Goal: Transaction & Acquisition: Download file/media

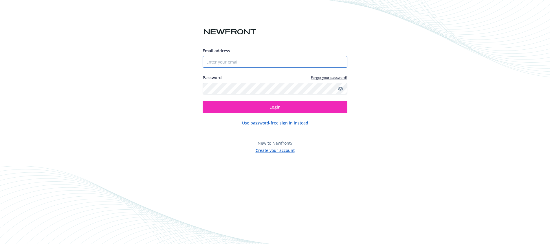
click at [259, 64] on input "Email address" at bounding box center [275, 62] width 145 height 12
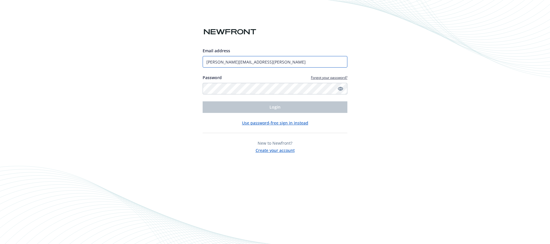
type input "[PERSON_NAME][EMAIL_ADDRESS][PERSON_NAME]"
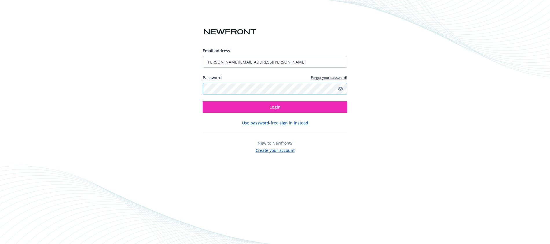
click at [203, 102] on button "Login" at bounding box center [275, 108] width 145 height 12
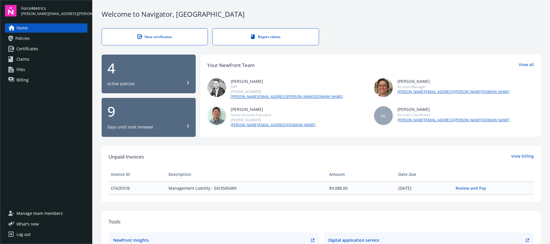
click at [32, 42] on link "Policies" at bounding box center [46, 38] width 82 height 9
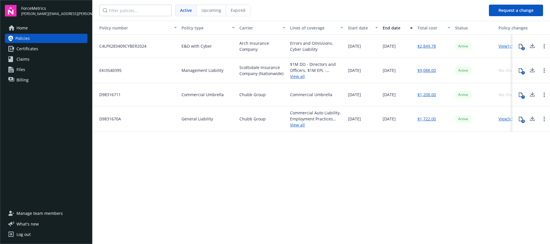
click at [198, 46] on span "E&O with Cyber" at bounding box center [196, 46] width 30 height 6
click at [505, 47] on link "View 1 changes" at bounding box center [511, 45] width 27 height 5
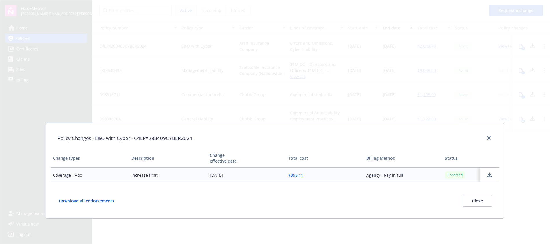
click at [90, 203] on button "Download all endorsements" at bounding box center [91, 202] width 66 height 12
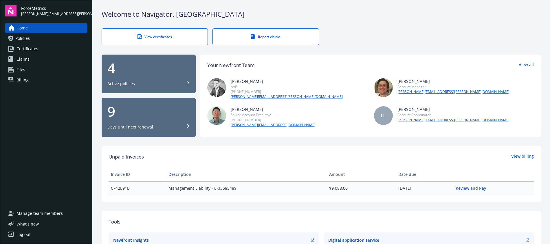
click at [38, 51] on span "Certificates" at bounding box center [27, 48] width 22 height 9
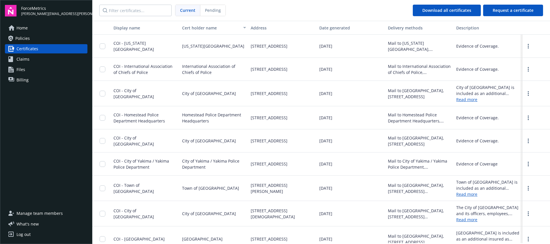
click at [22, 40] on span "Policies" at bounding box center [22, 38] width 14 height 9
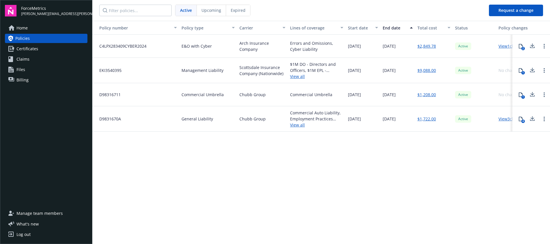
click at [308, 45] on div "Errors and Omissions, Cyber Liability" at bounding box center [316, 46] width 53 height 12
click at [533, 45] on icon at bounding box center [532, 46] width 7 height 7
